Goal: Find specific page/section: Find specific page/section

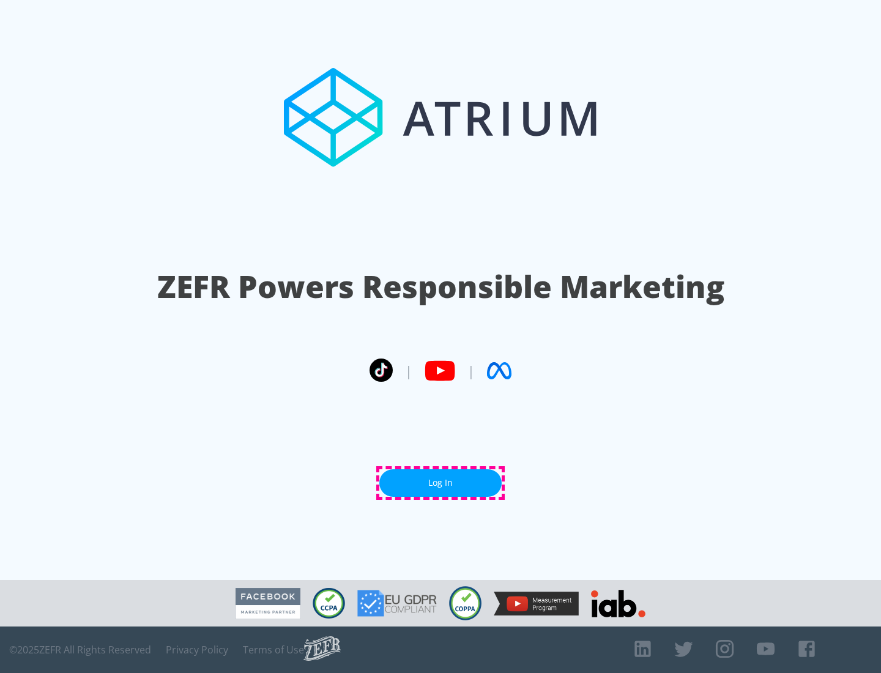
click at [441, 483] on link "Log In" at bounding box center [440, 483] width 122 height 28
